Goal: Task Accomplishment & Management: Complete application form

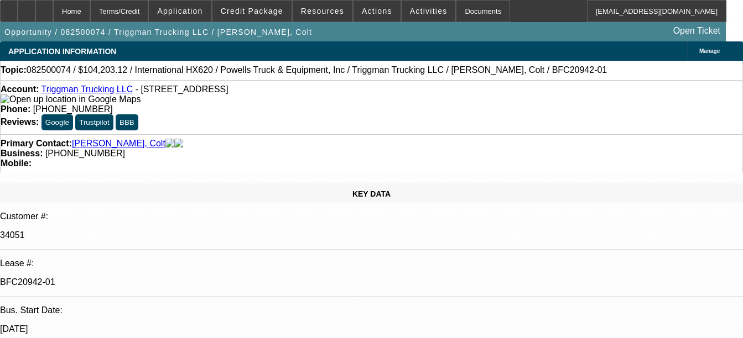
select select "0"
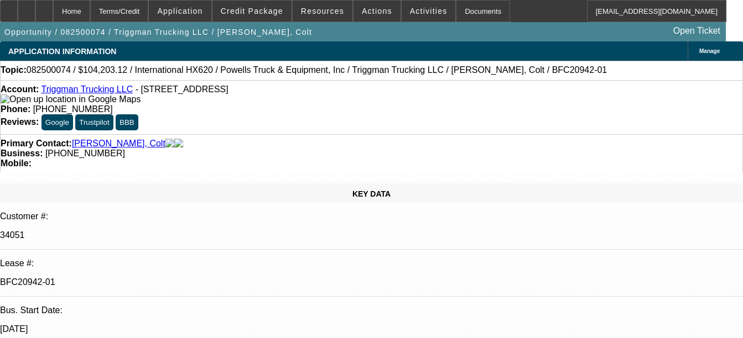
select select "0.1"
select select "0"
select select "0.1"
select select "0"
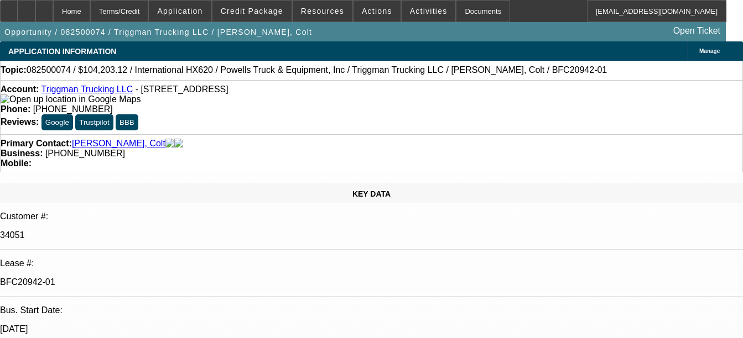
select select "0"
select select "0.1"
select select "1"
select select "2"
select select "6"
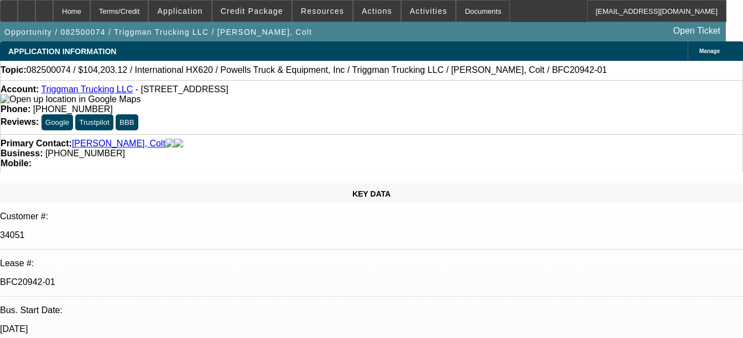
select select "1"
select select "2"
select select "4"
select select "1"
select select "2"
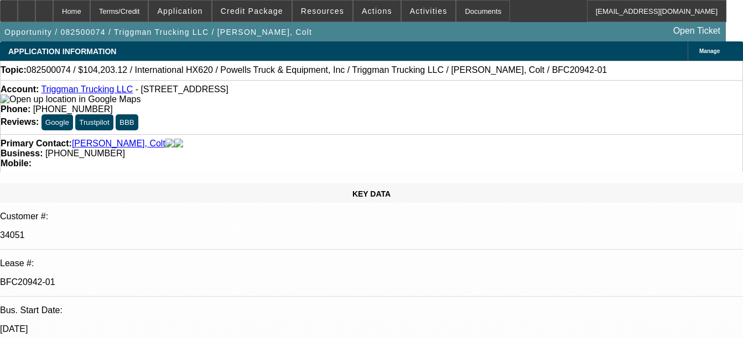
select select "4"
select select "1"
select select "2"
select select "4"
click at [479, 14] on div "Documents" at bounding box center [483, 11] width 54 height 22
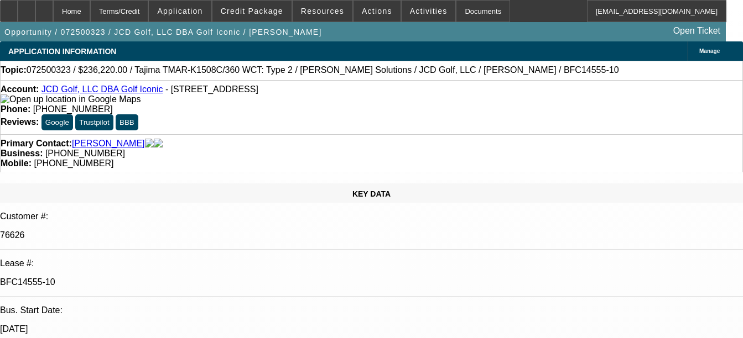
select select "0"
select select "2"
select select "0"
select select "2"
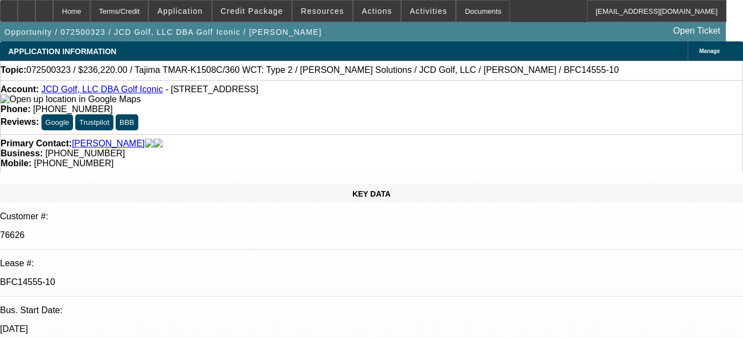
select select "0"
select select "2"
select select "0"
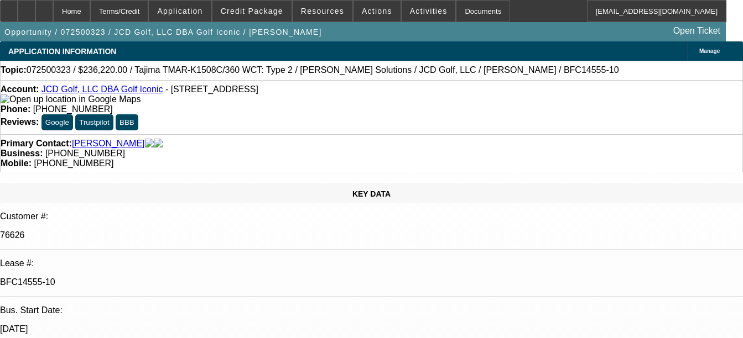
select select "2"
select select "0"
select select "1"
select select "2"
select select "6"
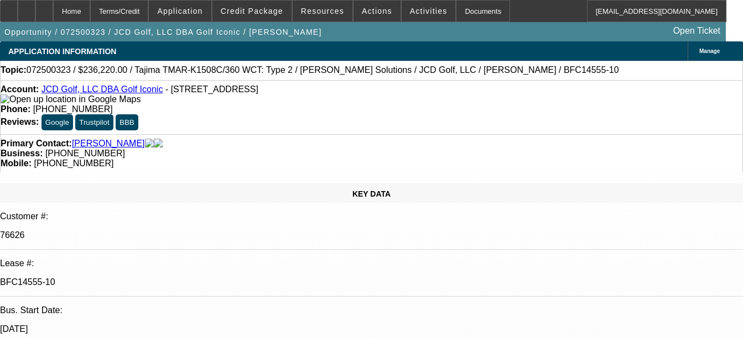
select select "1"
select select "2"
select select "6"
select select "1"
select select "2"
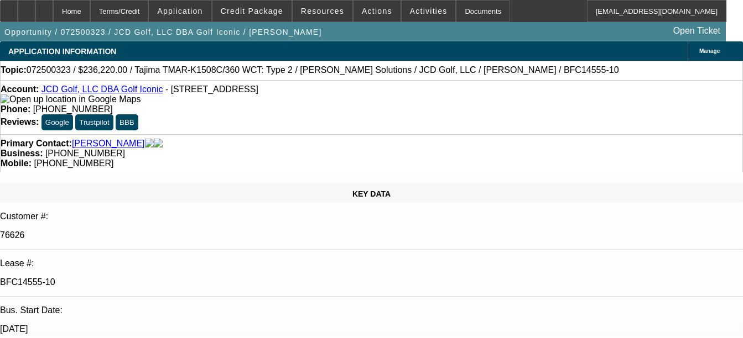
select select "6"
select select "1"
select select "2"
select select "6"
click at [462, 14] on div "Documents" at bounding box center [483, 11] width 54 height 22
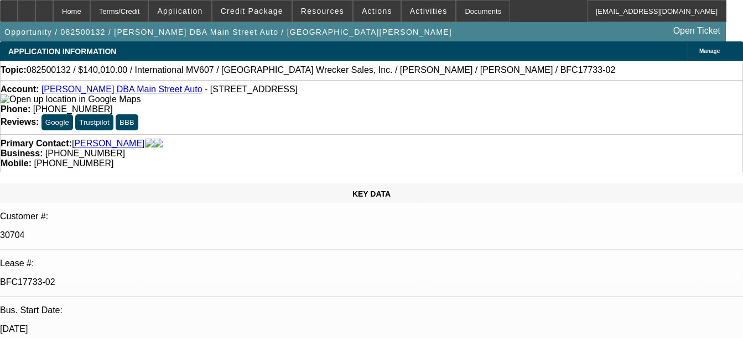
select select "0"
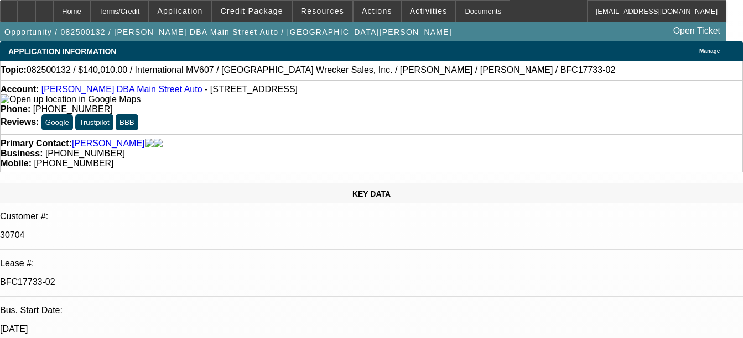
select select "0"
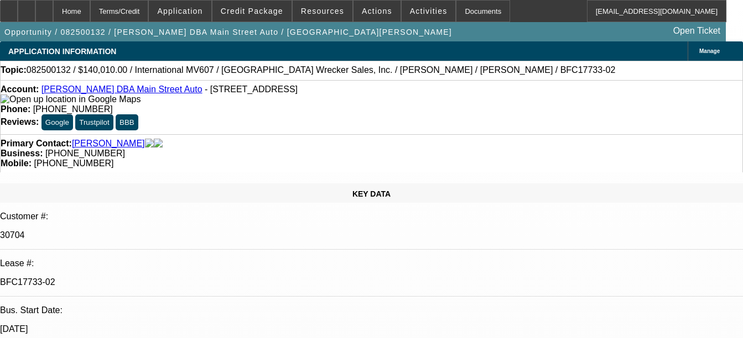
select select "0"
select select "1"
select select "2"
select select "6"
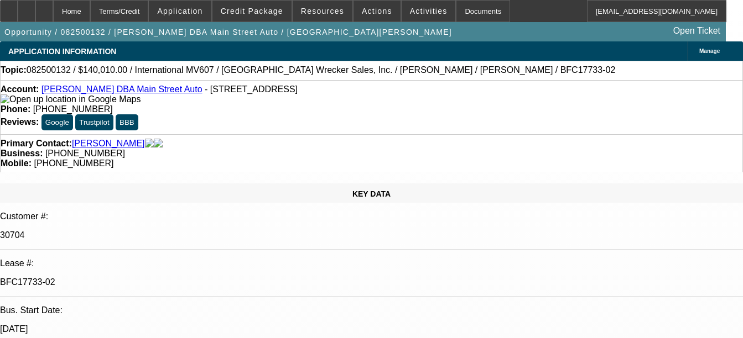
select select "1"
select select "2"
select select "6"
select select "1"
select select "2"
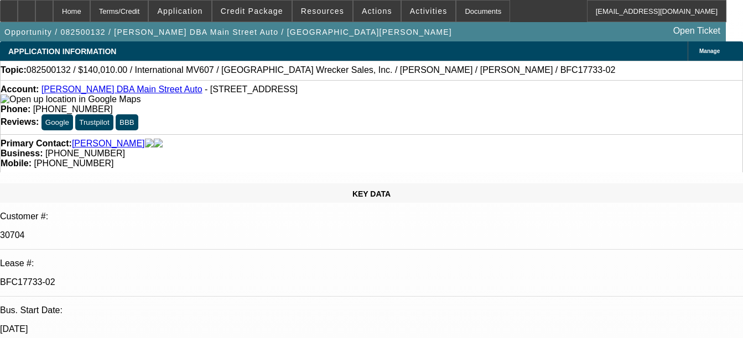
select select "6"
select select "1"
select select "6"
click at [474, 12] on div "Documents" at bounding box center [483, 11] width 54 height 22
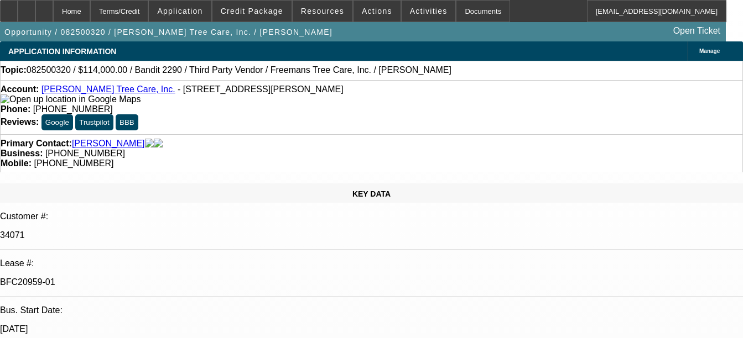
select select "0"
select select "6"
select select "0"
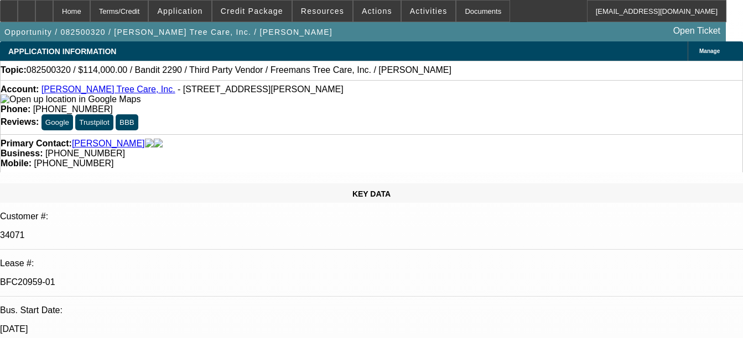
select select "0"
select select "6"
select select "0"
select select "2"
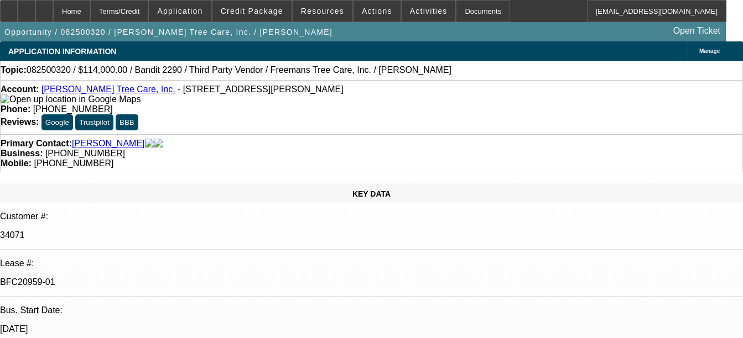
select select "2"
select select "0"
select select "6"
select select "0"
select select "2"
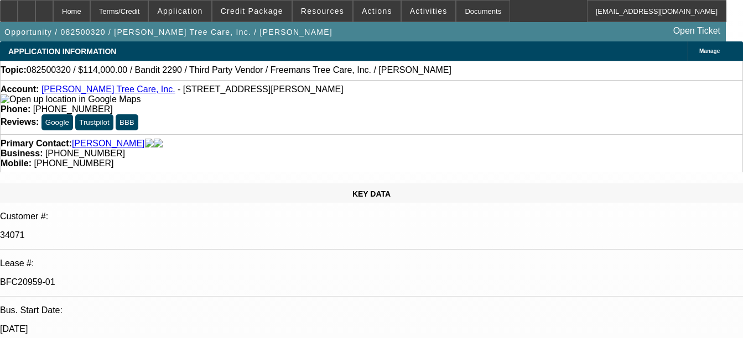
select select "2"
select select "0"
select select "6"
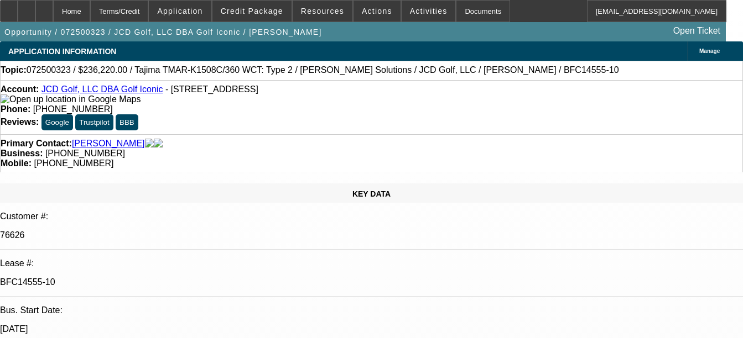
select select "0"
select select "2"
select select "0"
select select "2"
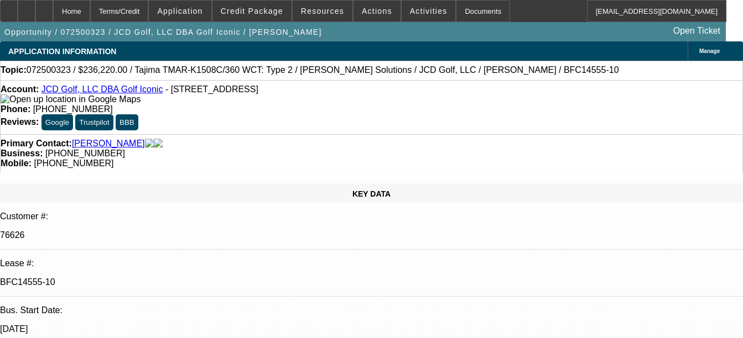
select select "0"
select select "2"
select select "0"
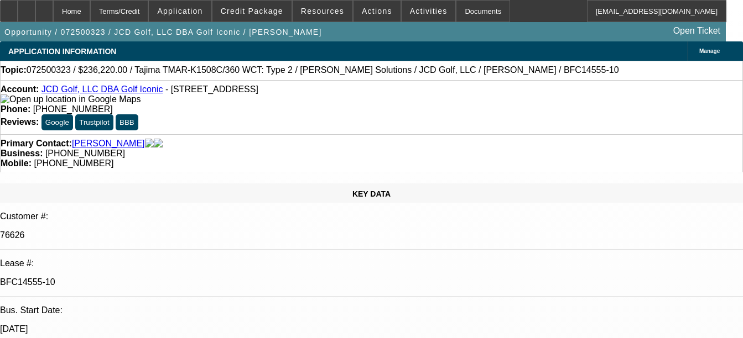
select select "2"
select select "0"
select select "1"
select select "2"
select select "6"
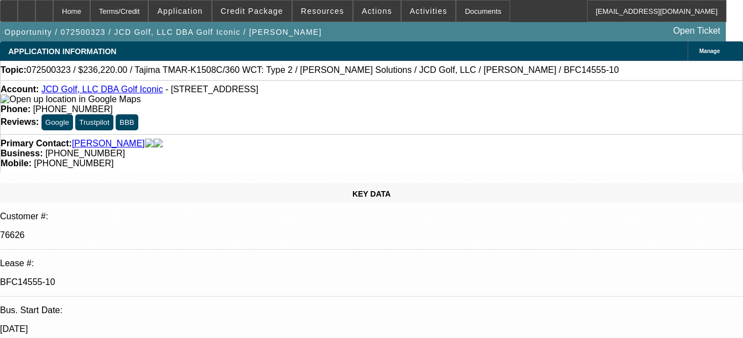
select select "1"
select select "2"
select select "6"
select select "1"
select select "2"
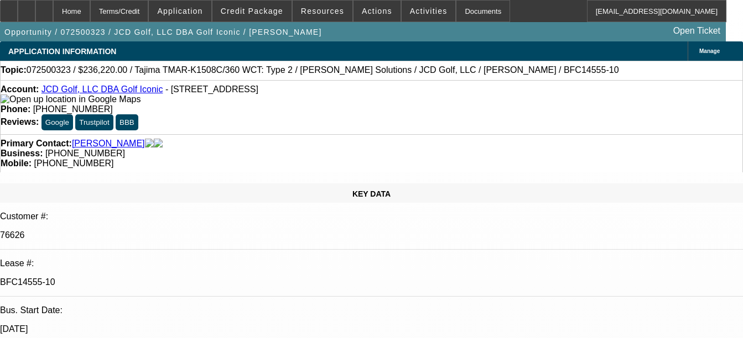
select select "6"
select select "1"
select select "2"
select select "6"
click at [464, 4] on div "Documents" at bounding box center [483, 11] width 54 height 22
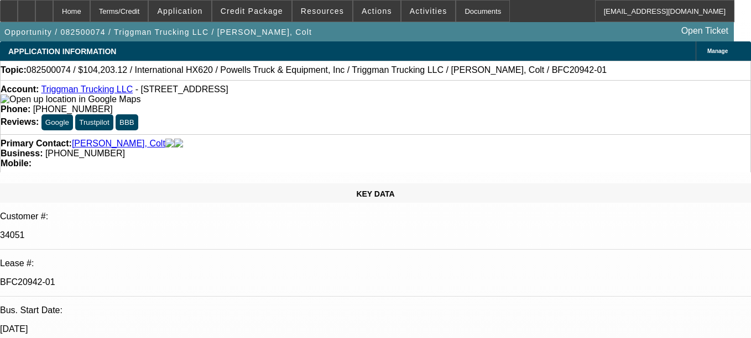
select select "0"
select select "2"
select select "0"
select select "6"
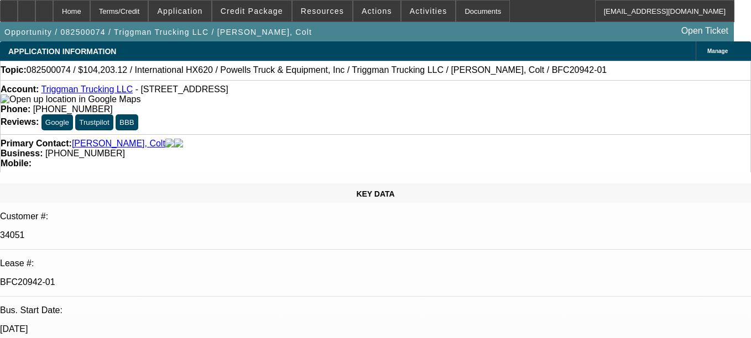
select select "0"
select select "2"
select select "0.1"
select select "4"
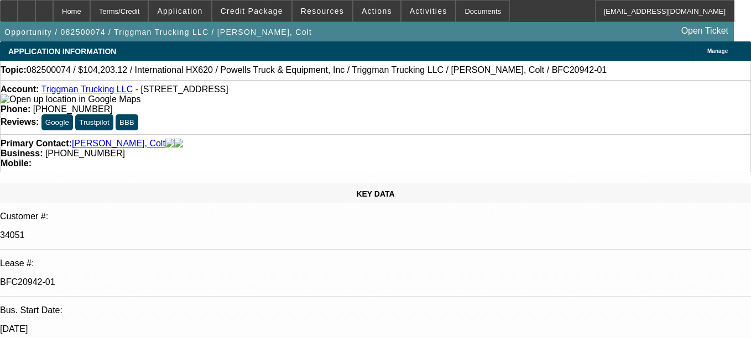
select select "0"
select select "2"
select select "0.1"
select select "4"
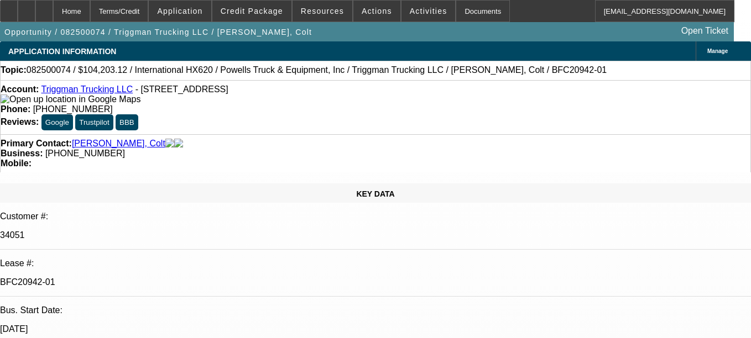
select select "0"
select select "2"
select select "0.1"
select select "4"
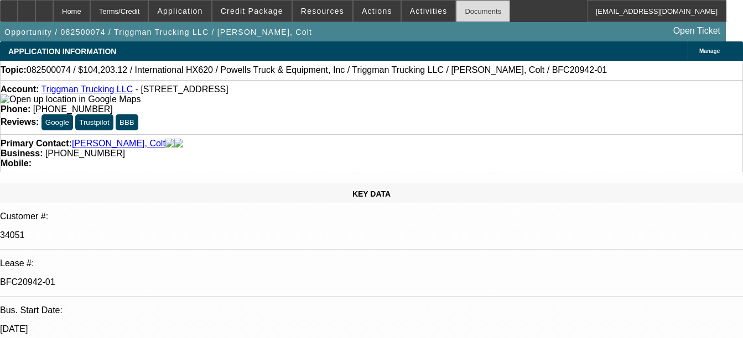
click at [467, 12] on div "Documents" at bounding box center [483, 11] width 54 height 22
click at [456, 14] on div "Documents" at bounding box center [483, 11] width 54 height 22
